Goal: Information Seeking & Learning: Learn about a topic

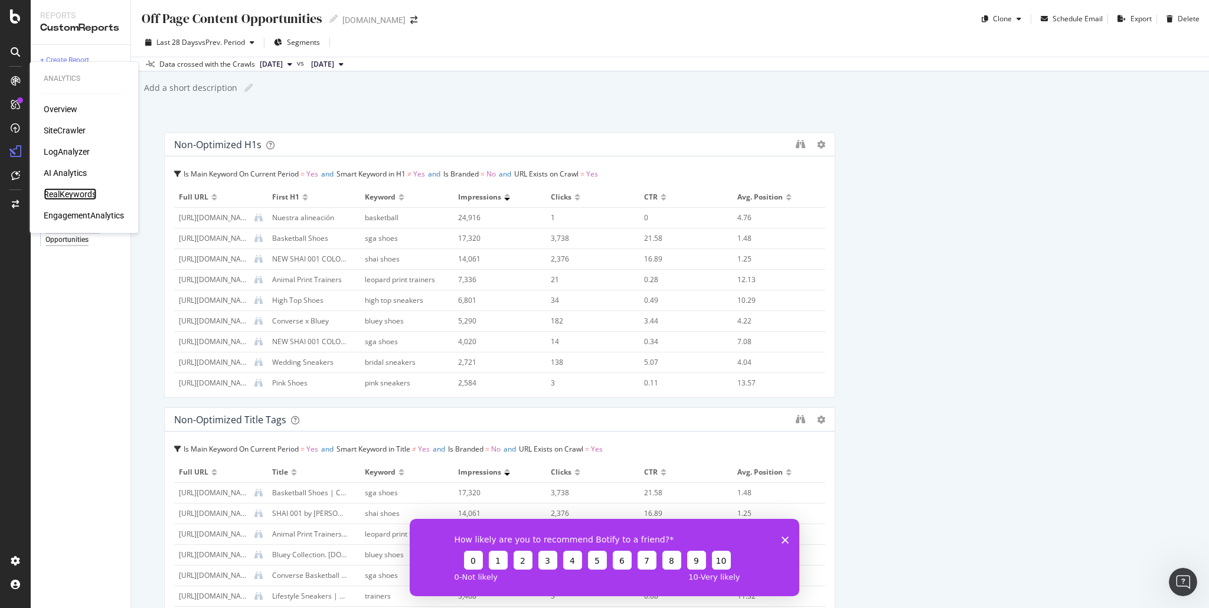
click at [79, 195] on div "RealKeywords" at bounding box center [70, 194] width 53 height 12
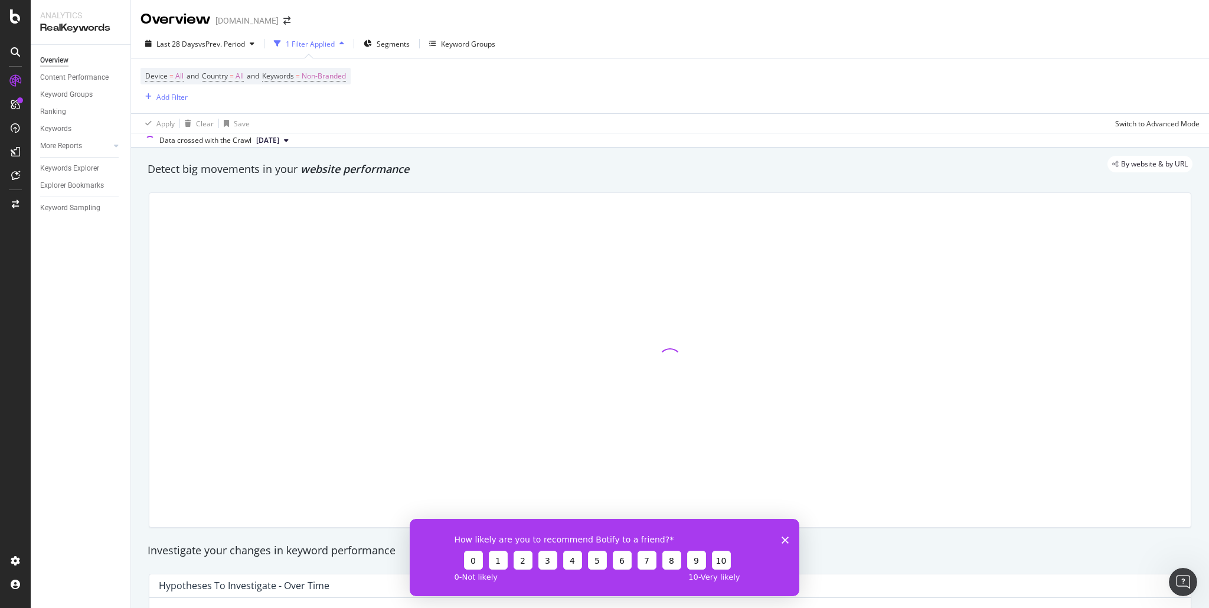
click at [786, 540] on polygon "Close survey" at bounding box center [784, 539] width 7 height 7
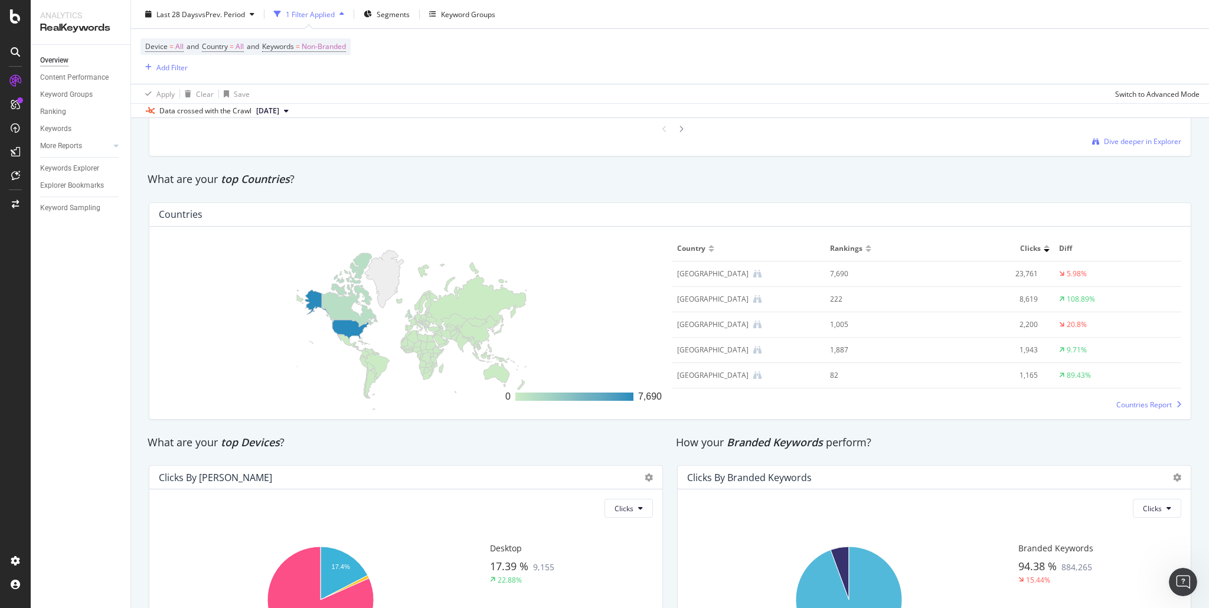
scroll to position [1785, 0]
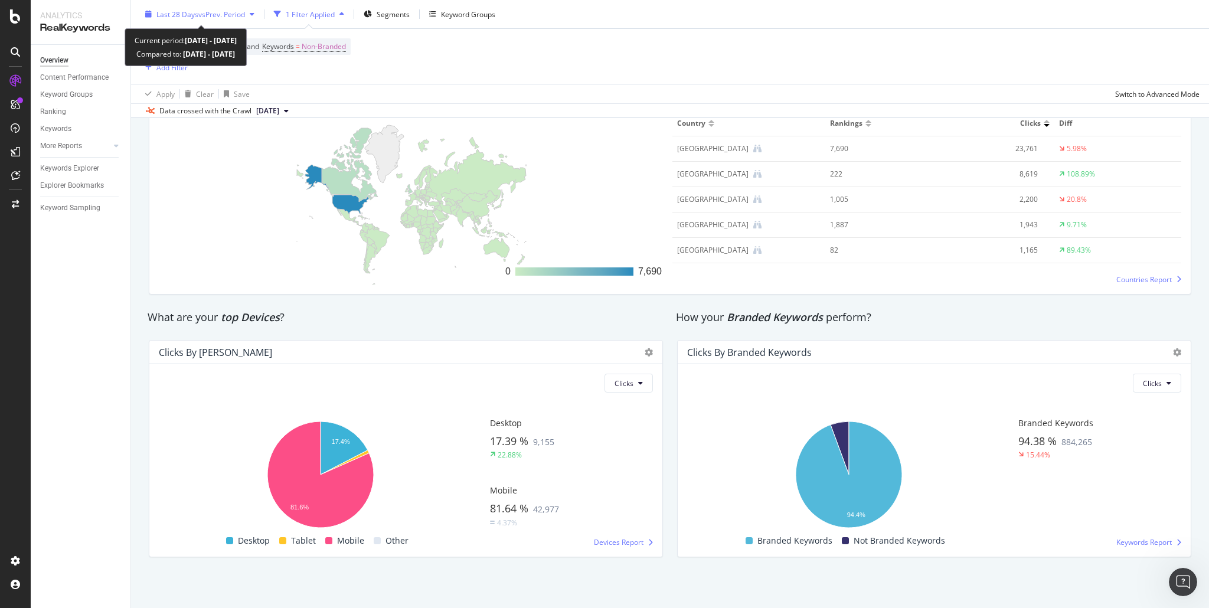
click at [208, 12] on span "vs Prev. Period" at bounding box center [221, 14] width 47 height 10
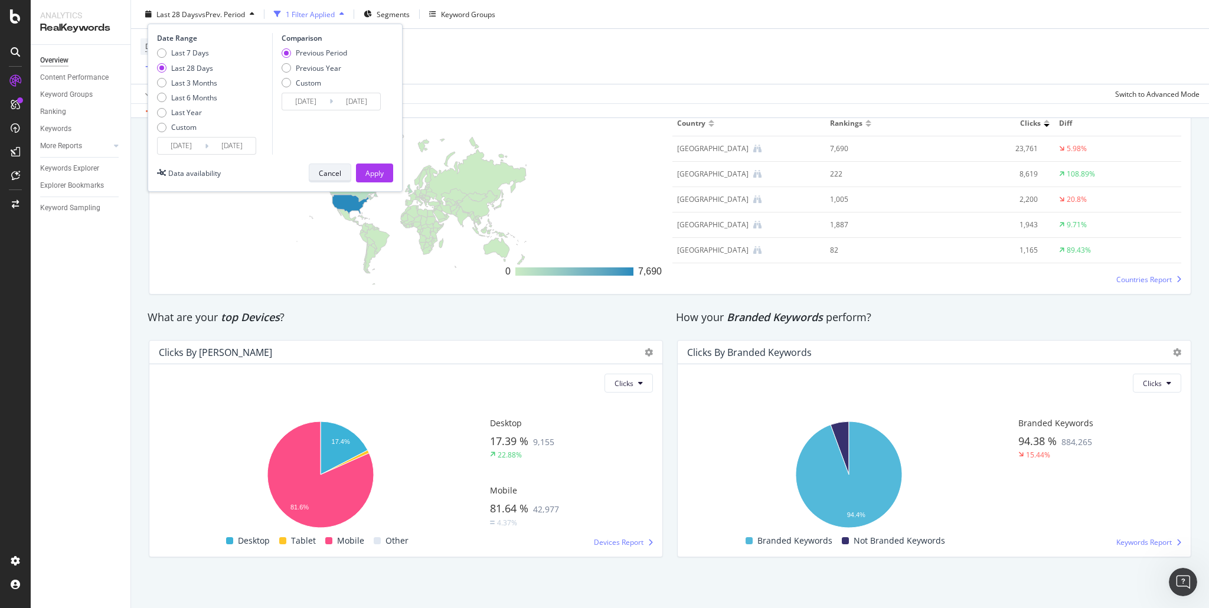
click at [325, 174] on div "Cancel" at bounding box center [330, 173] width 22 height 10
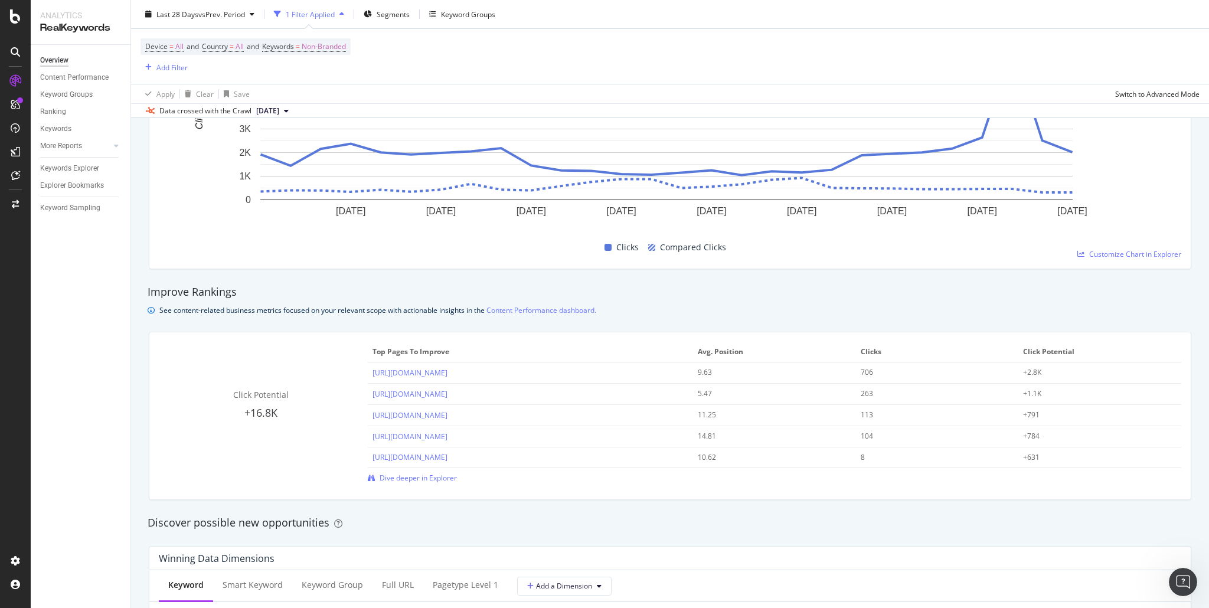
scroll to position [406, 0]
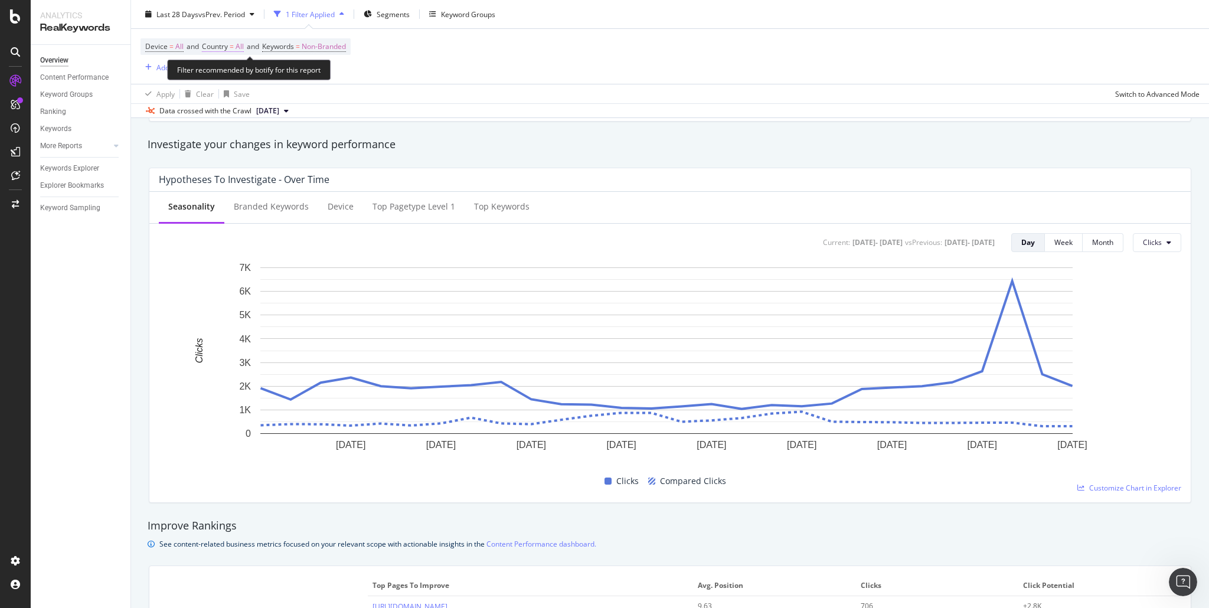
click at [234, 45] on span "=" at bounding box center [232, 46] width 4 height 10
click at [222, 75] on span "All" at bounding box center [219, 74] width 8 height 10
click at [450, 134] on div "Investigate your changes in keyword performance" at bounding box center [670, 144] width 1056 height 27
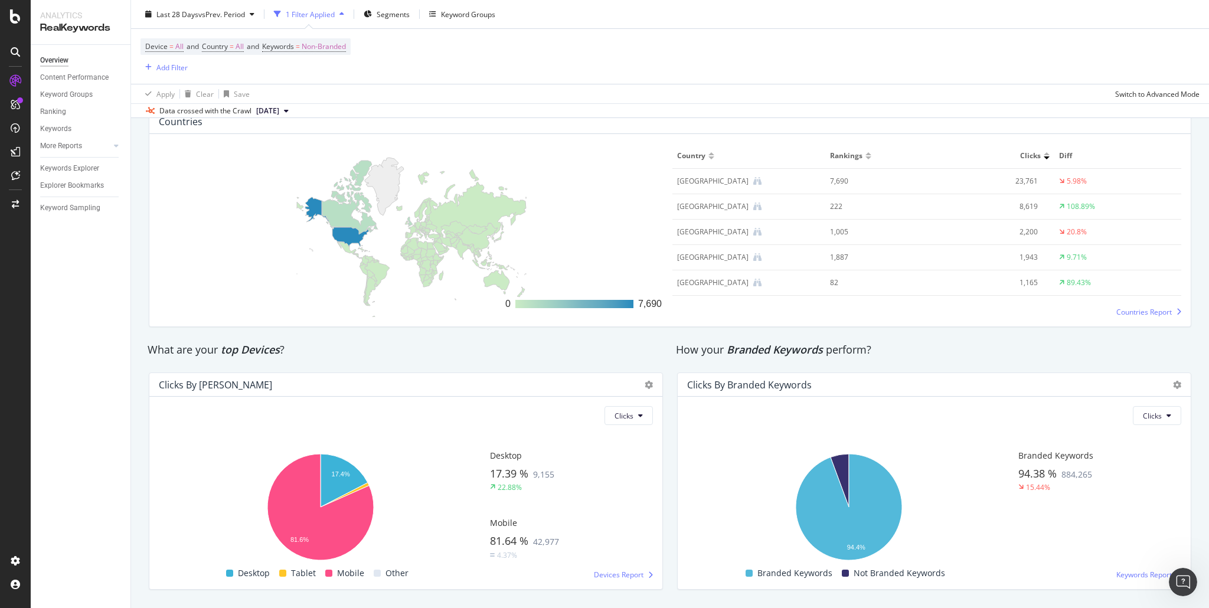
scroll to position [1785, 0]
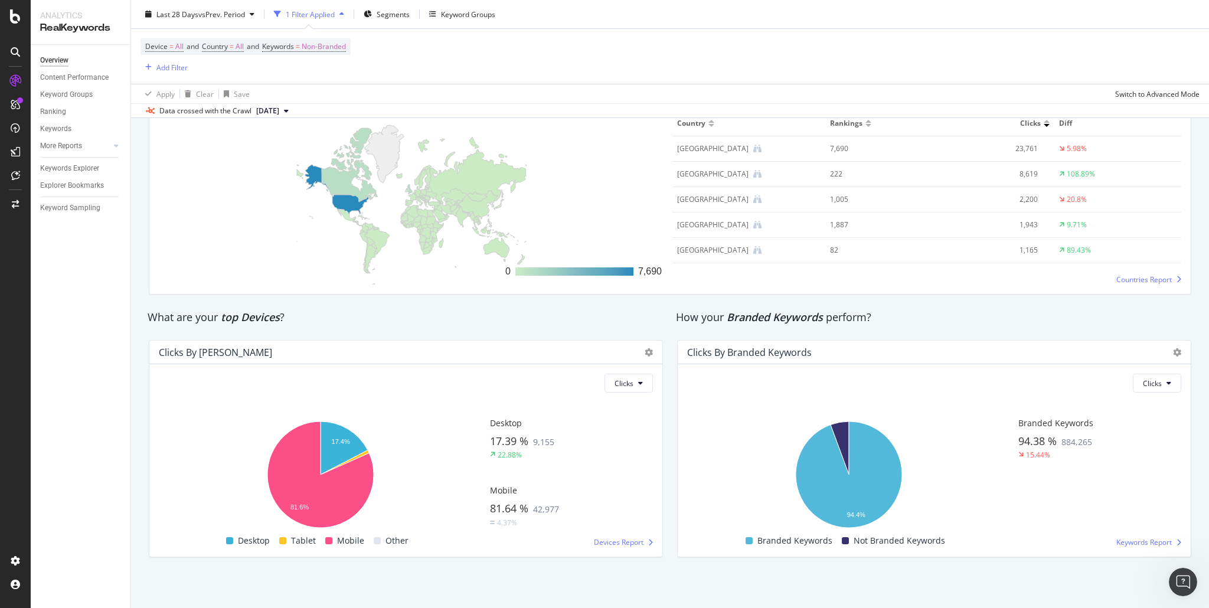
click at [410, 59] on div "Device = All and Country = All and Keywords = Non-Branded Add Filter" at bounding box center [669, 56] width 1059 height 55
